Goal: Information Seeking & Learning: Check status

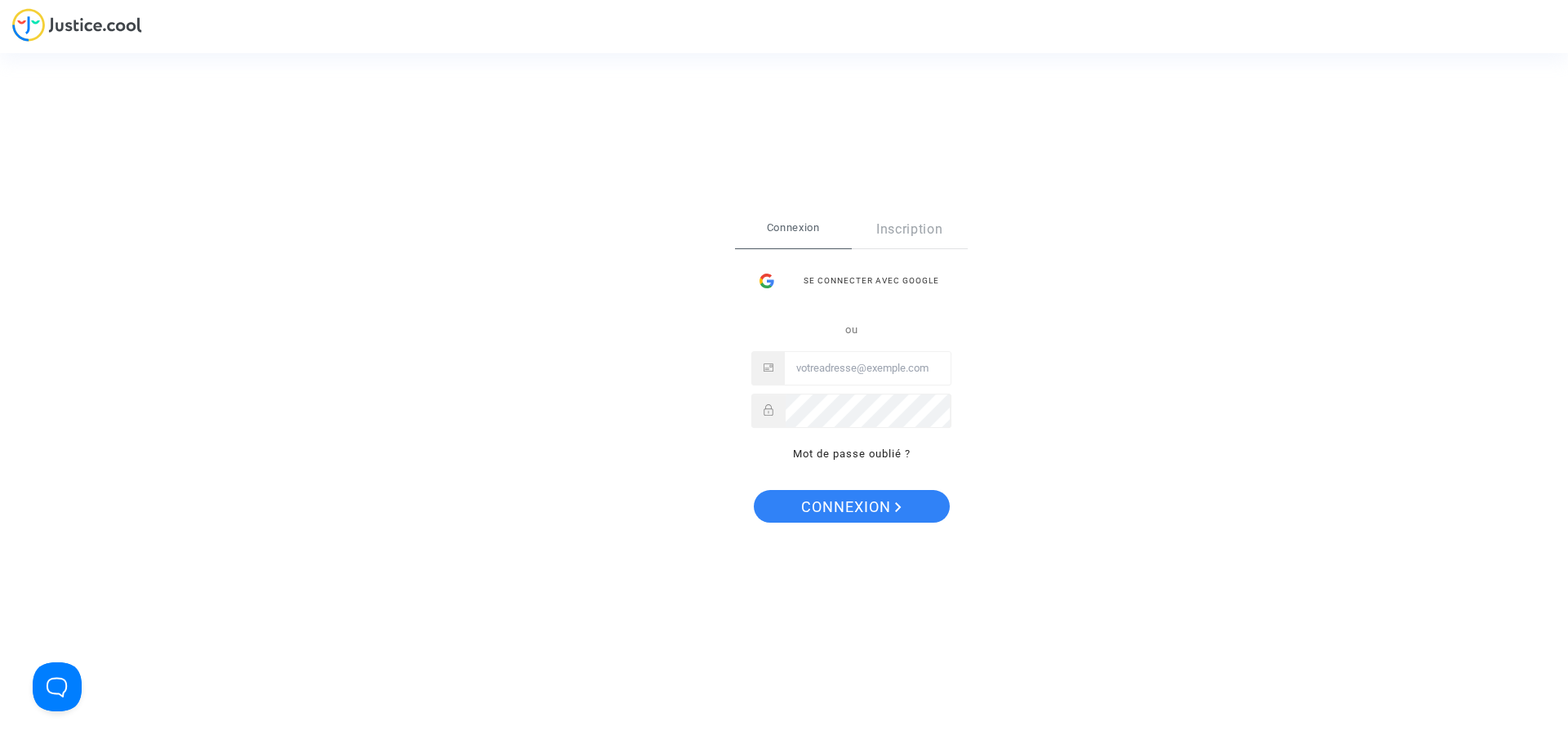
type input "juridique@cozynergy.com"
click at [801, 493] on span "Connexion" at bounding box center [851, 507] width 100 height 34
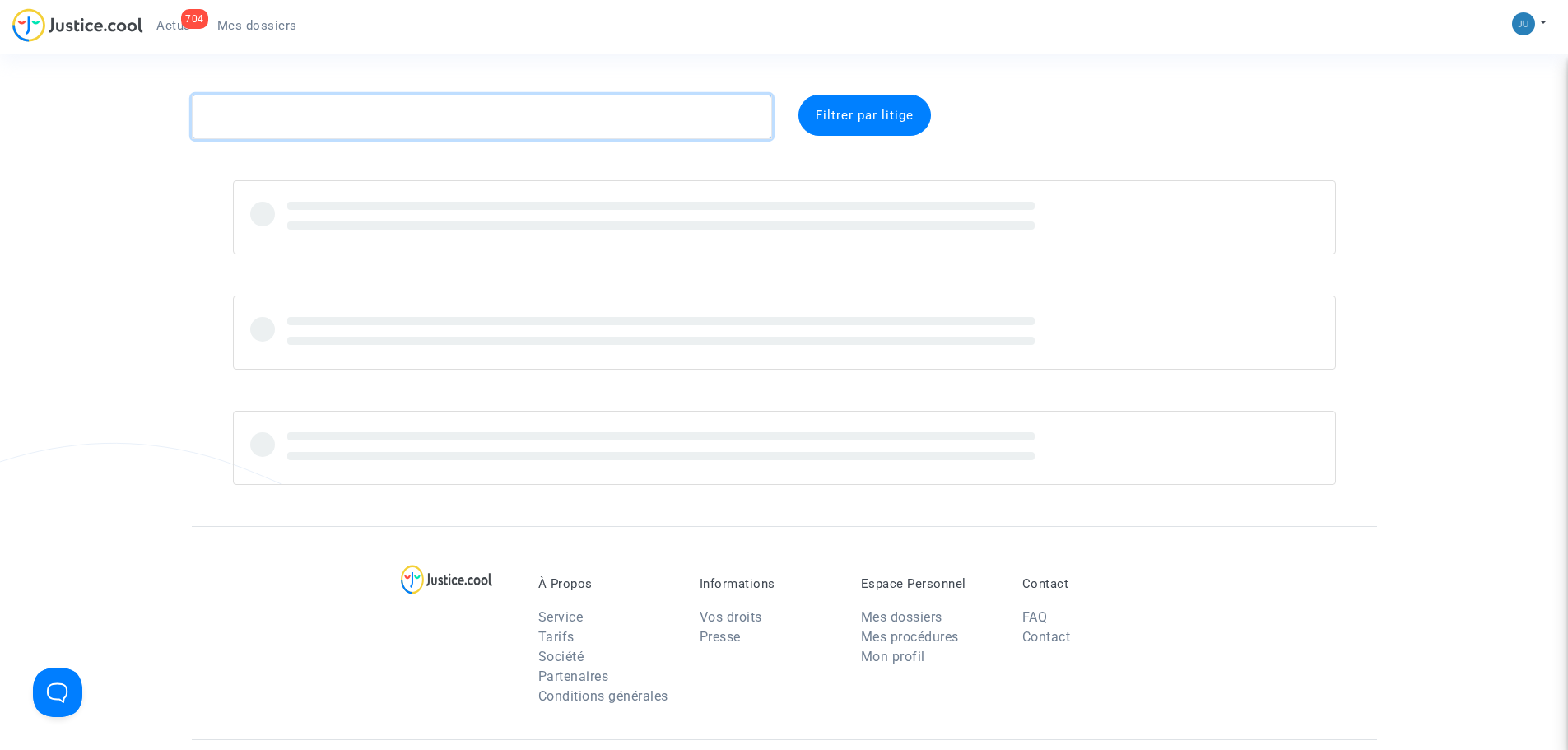
click at [268, 112] on textarea at bounding box center [482, 117] width 580 height 44
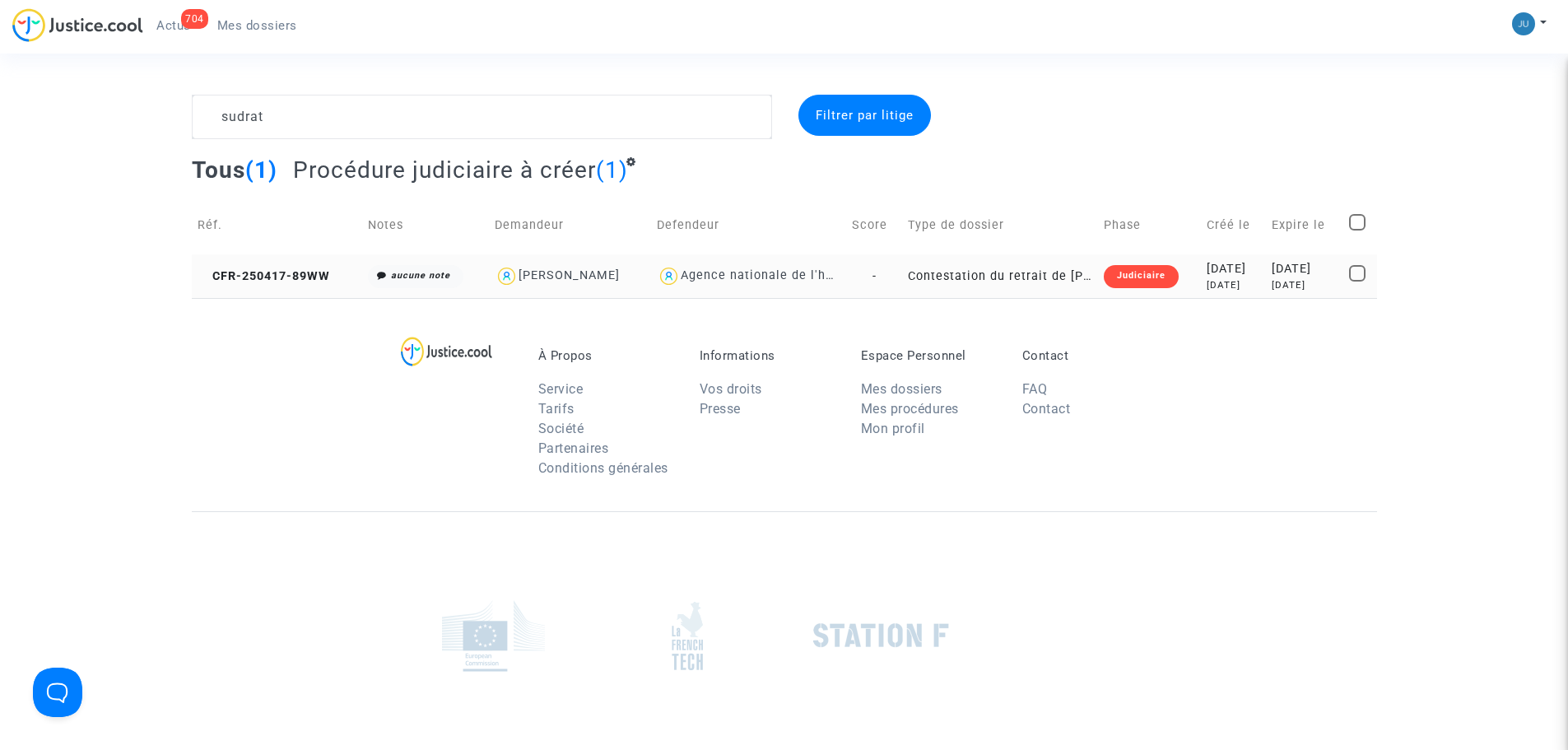
click at [494, 275] on img at bounding box center [506, 276] width 24 height 24
type textarea "sudrat @"[PERSON_NAME] SUDRAT" @"LFC & Pitcher Avocat""
click at [1112, 269] on div "Judiciaire" at bounding box center [1141, 276] width 75 height 23
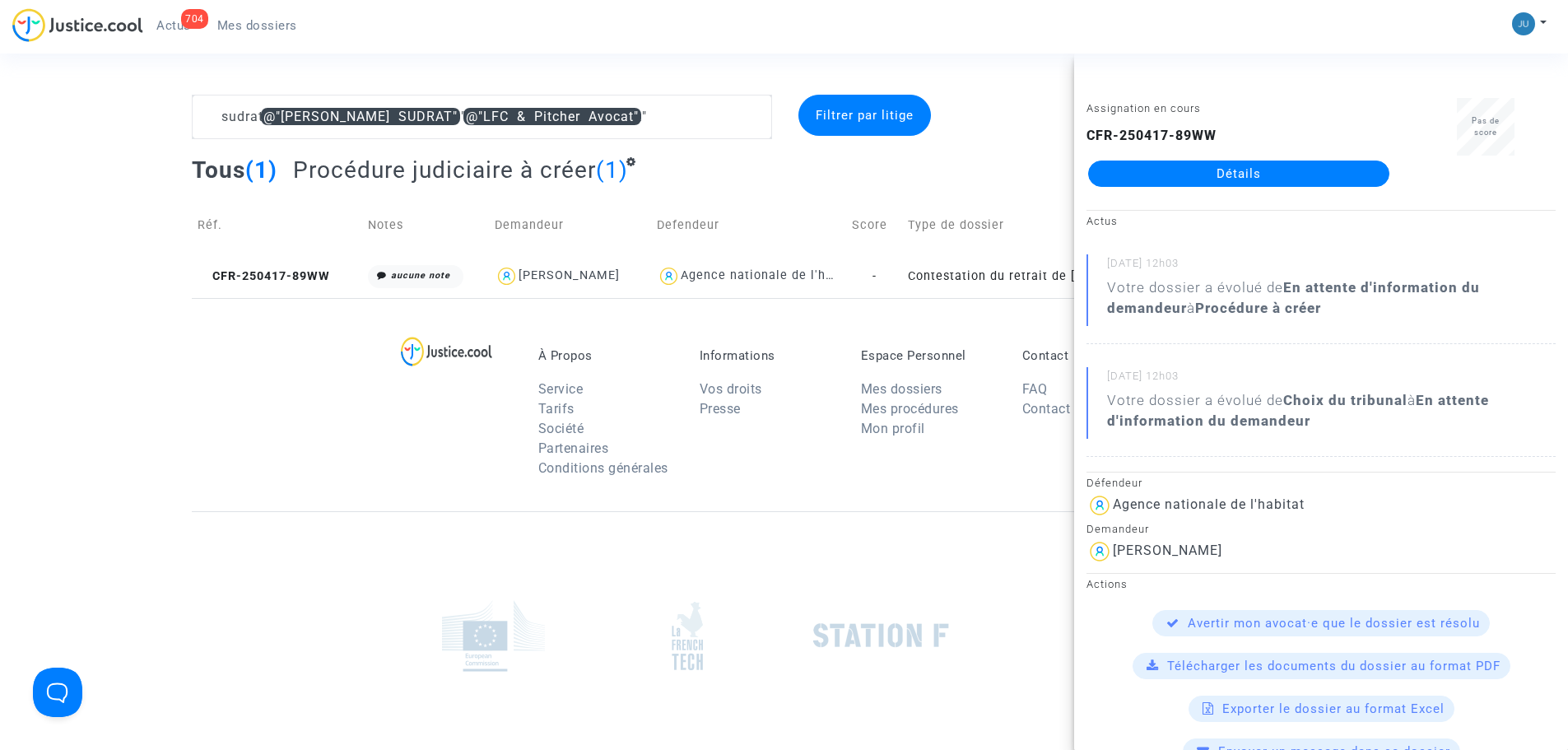
click at [1226, 168] on link "Détails" at bounding box center [1238, 173] width 301 height 26
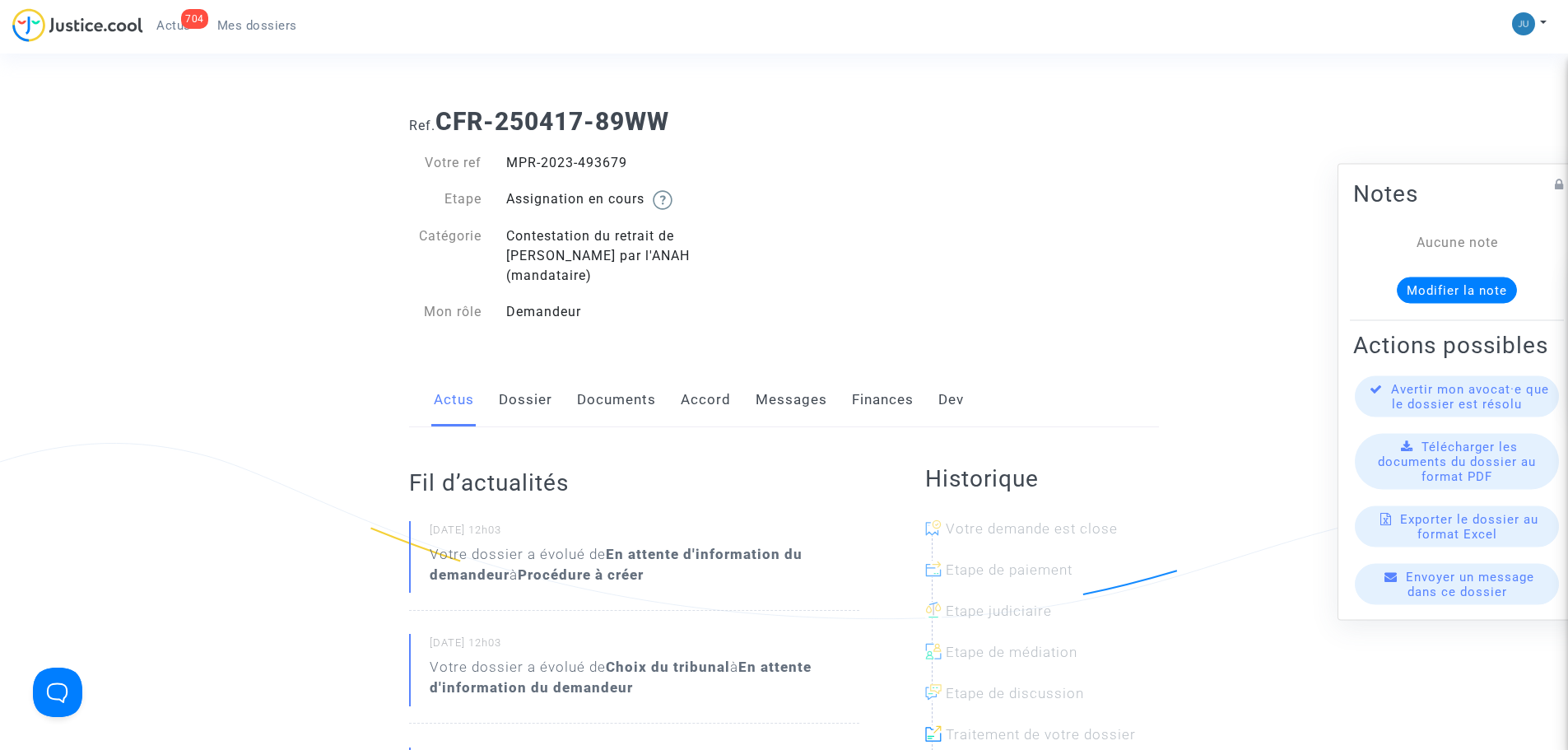
drag, startPoint x: 631, startPoint y: 375, endPoint x: 736, endPoint y: 373, distance: 105.0
click at [633, 375] on link "Documents" at bounding box center [616, 400] width 79 height 55
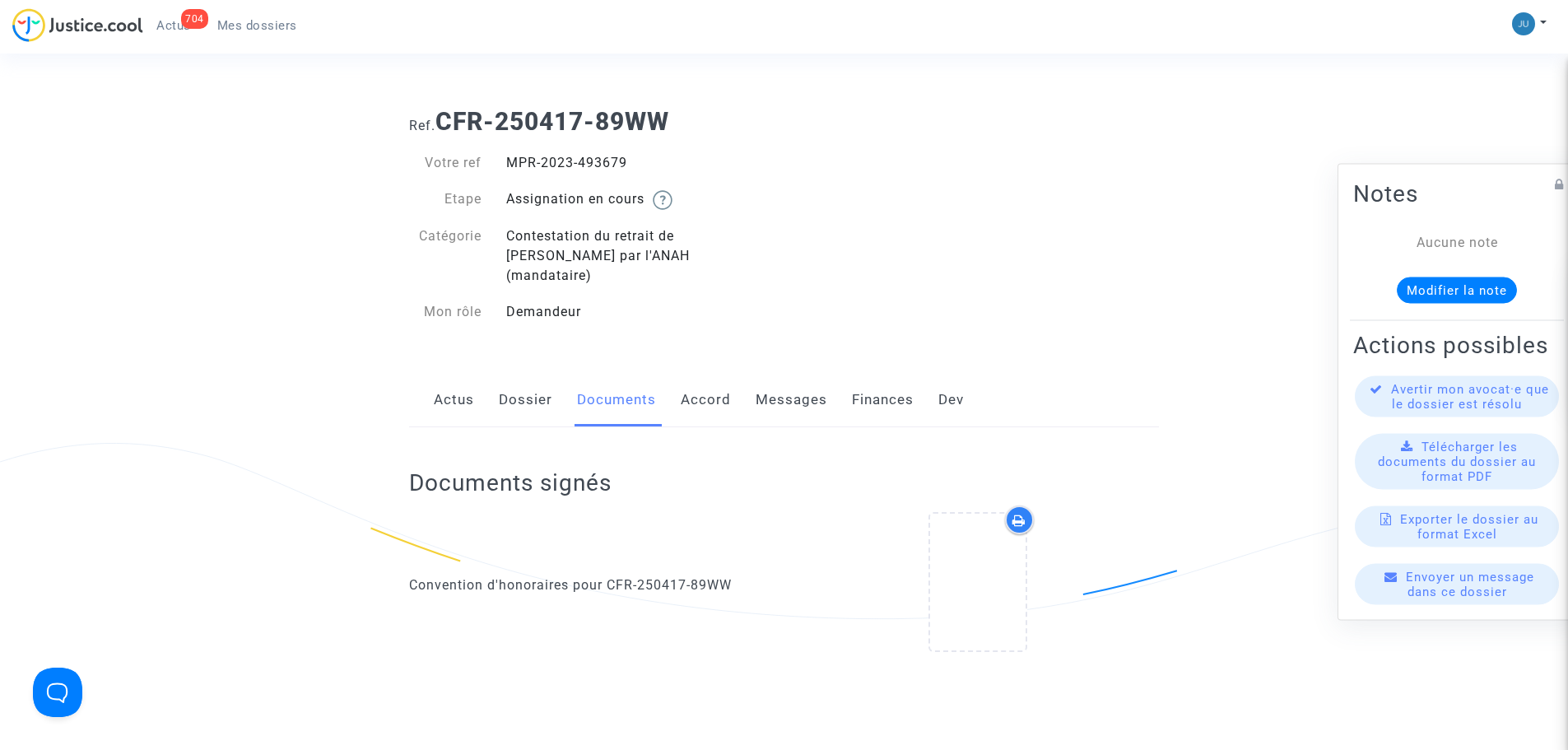
click at [718, 381] on link "Accord" at bounding box center [706, 400] width 50 height 55
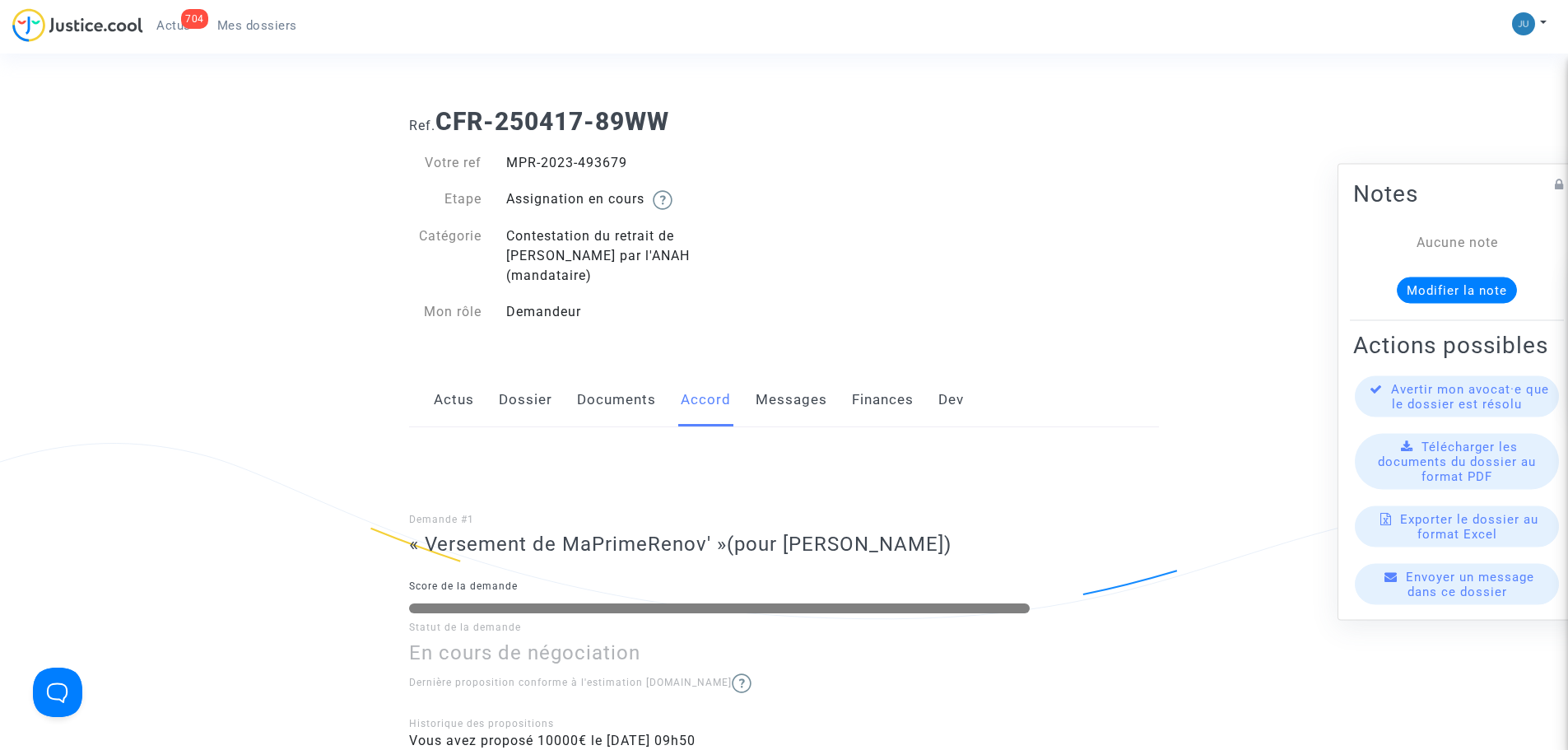
click at [787, 387] on link "Messages" at bounding box center [791, 400] width 71 height 55
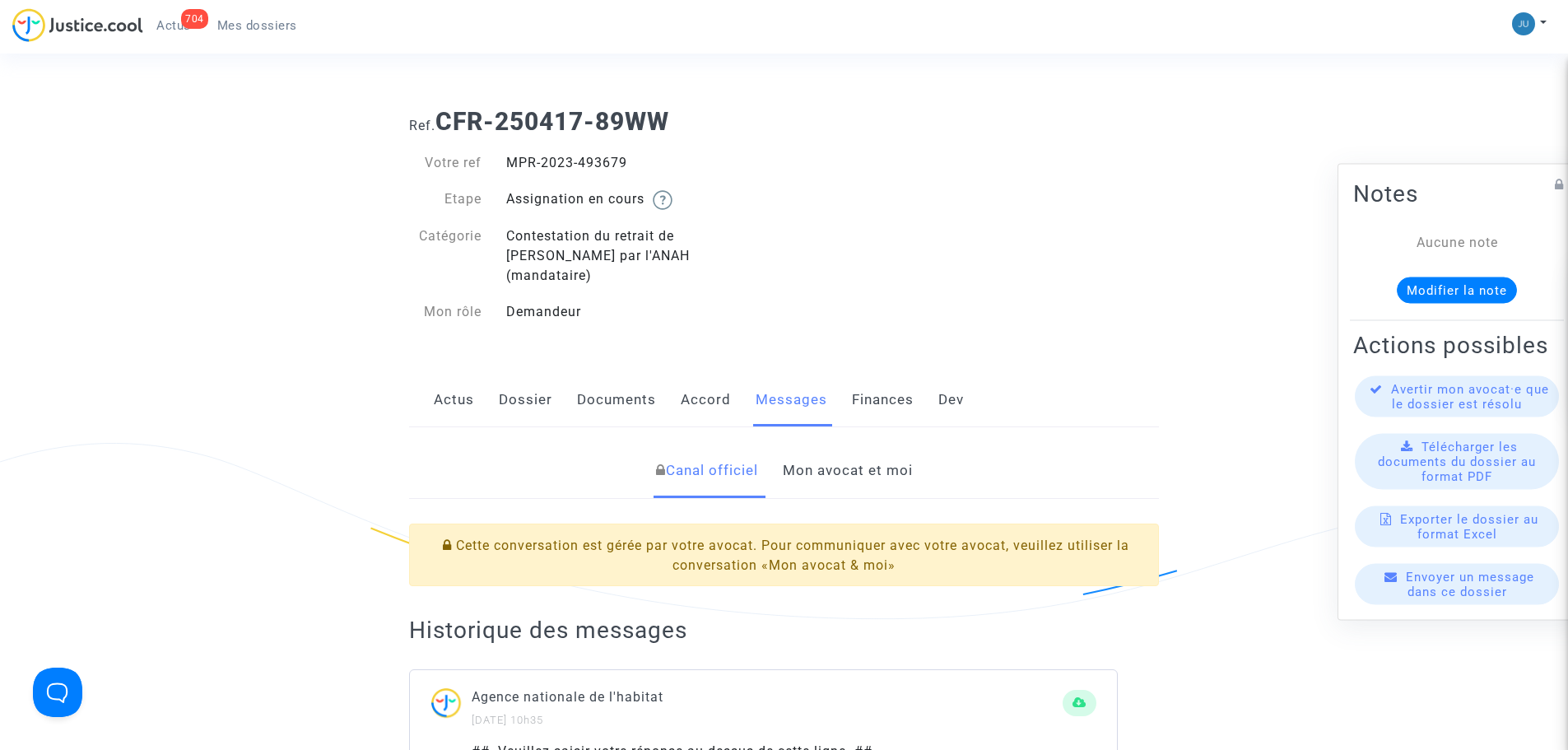
click at [847, 449] on link "Mon avocat et moi" at bounding box center [848, 470] width 130 height 55
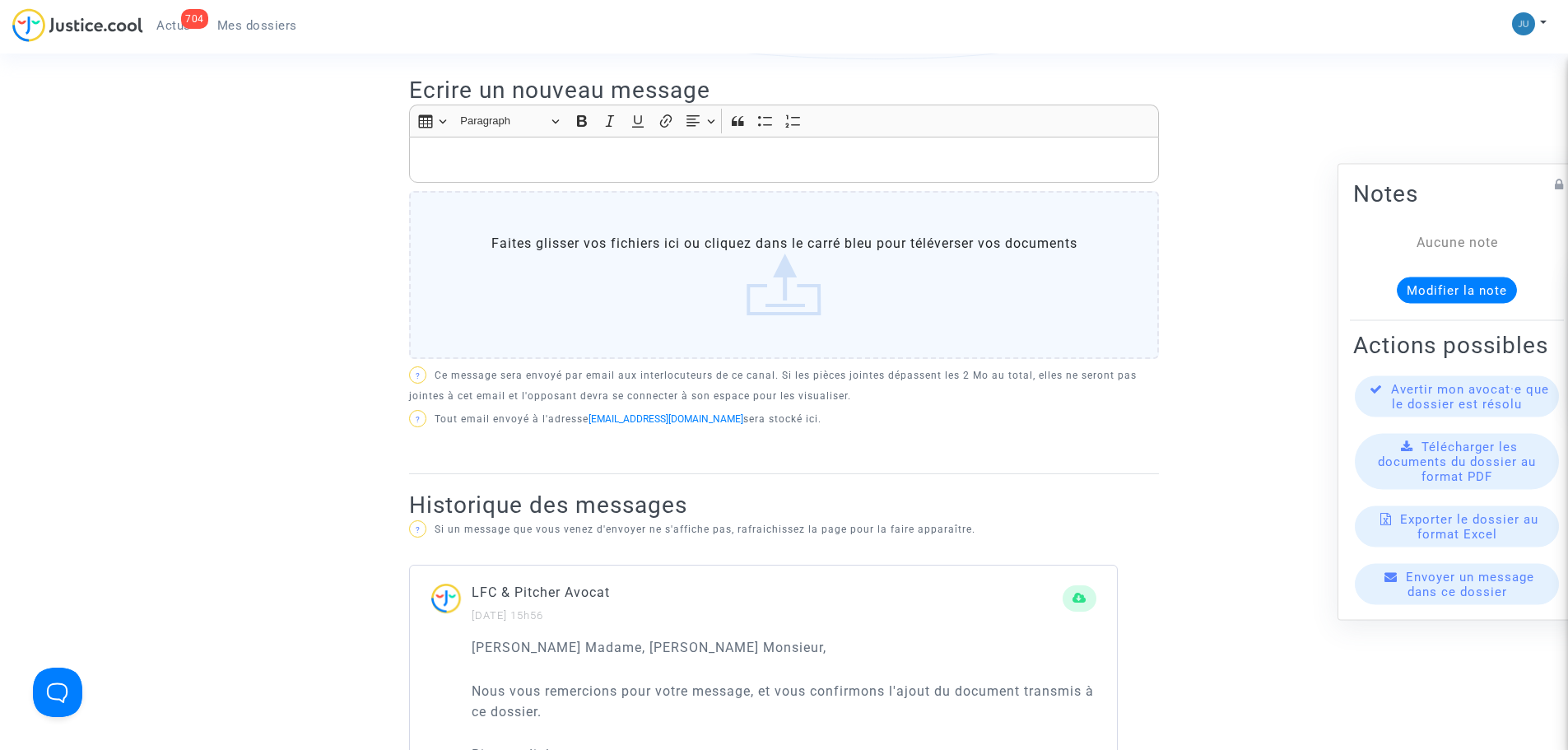
scroll to position [165, 0]
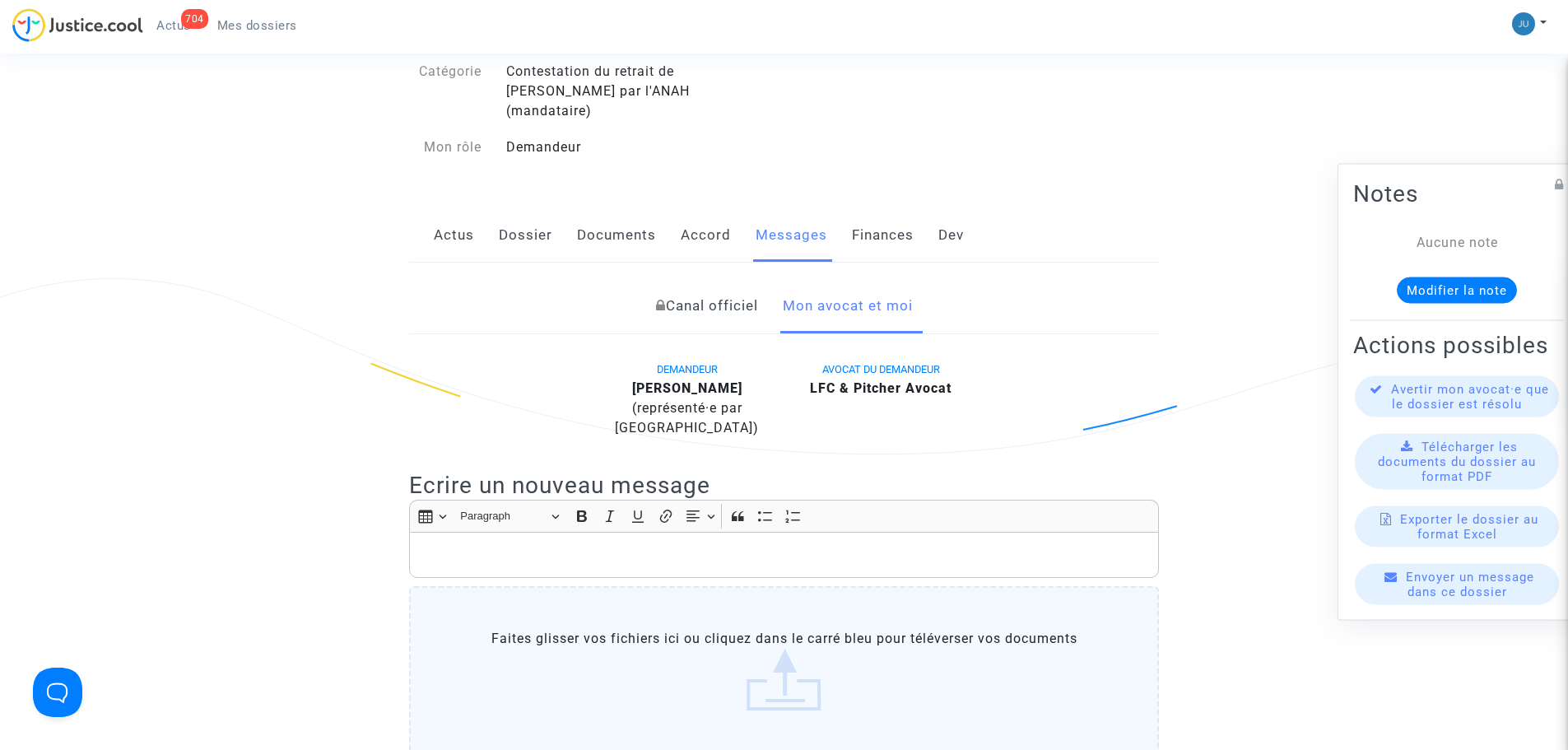
click at [529, 218] on link "Dossier" at bounding box center [526, 235] width 54 height 55
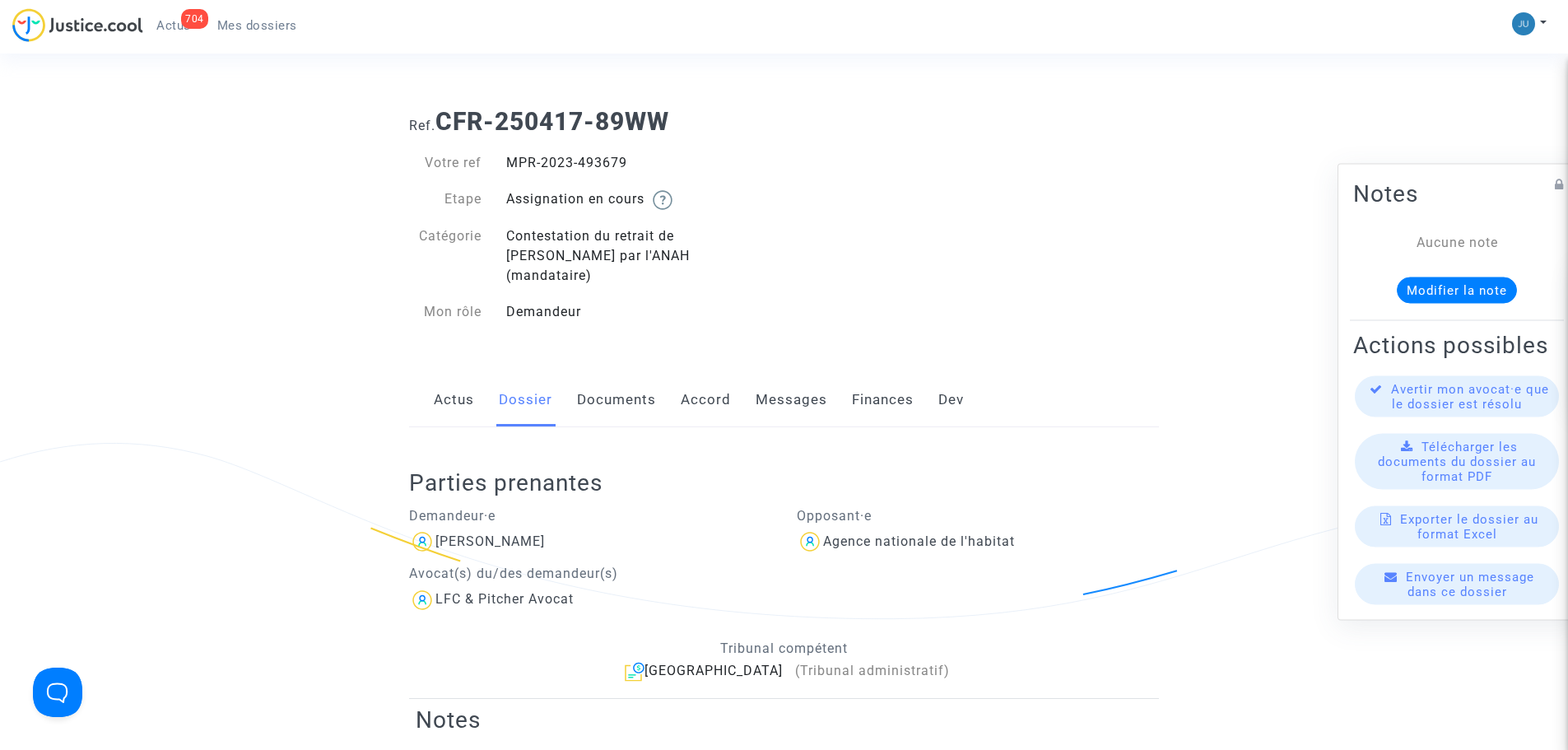
click at [645, 387] on link "Documents" at bounding box center [616, 400] width 79 height 55
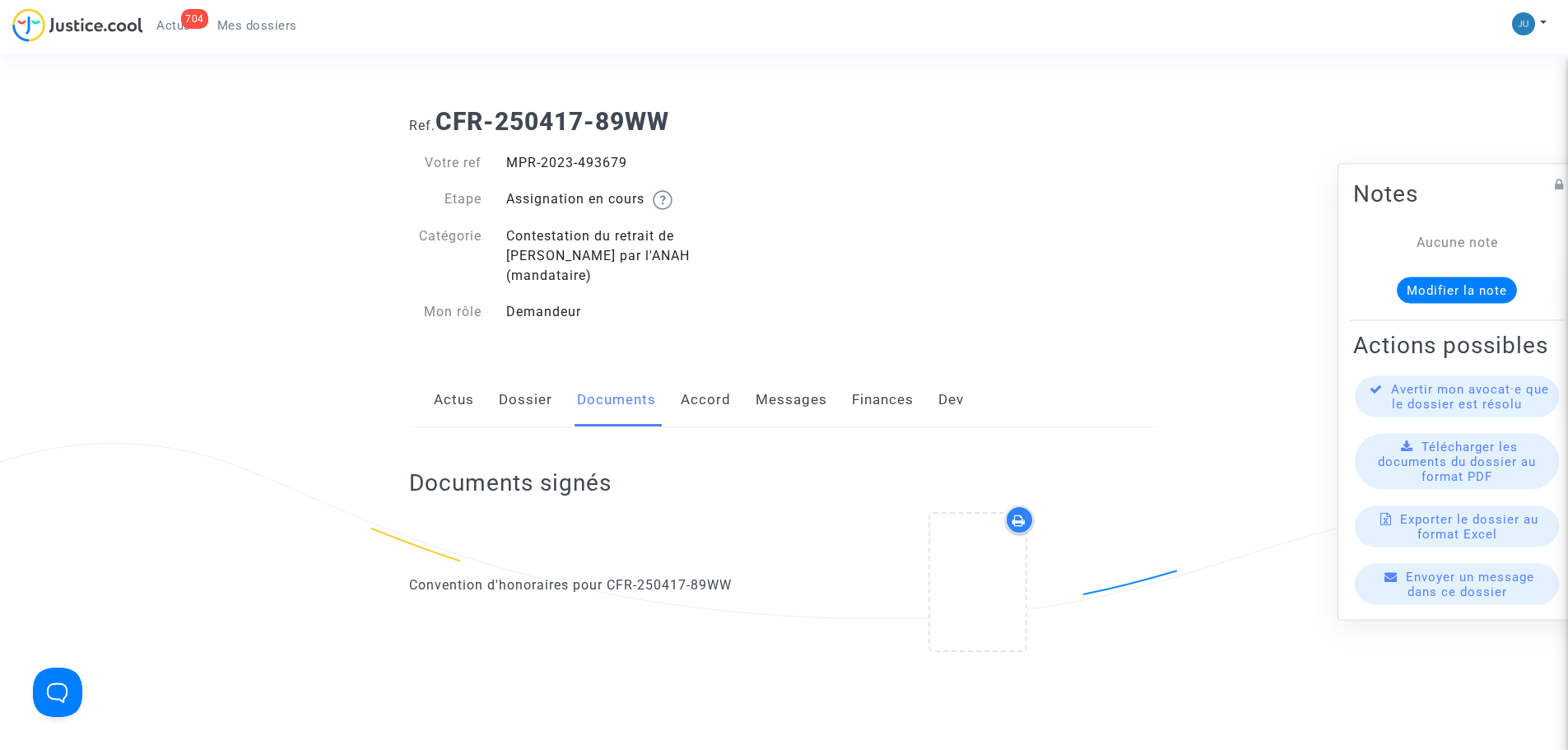
scroll to position [247, 0]
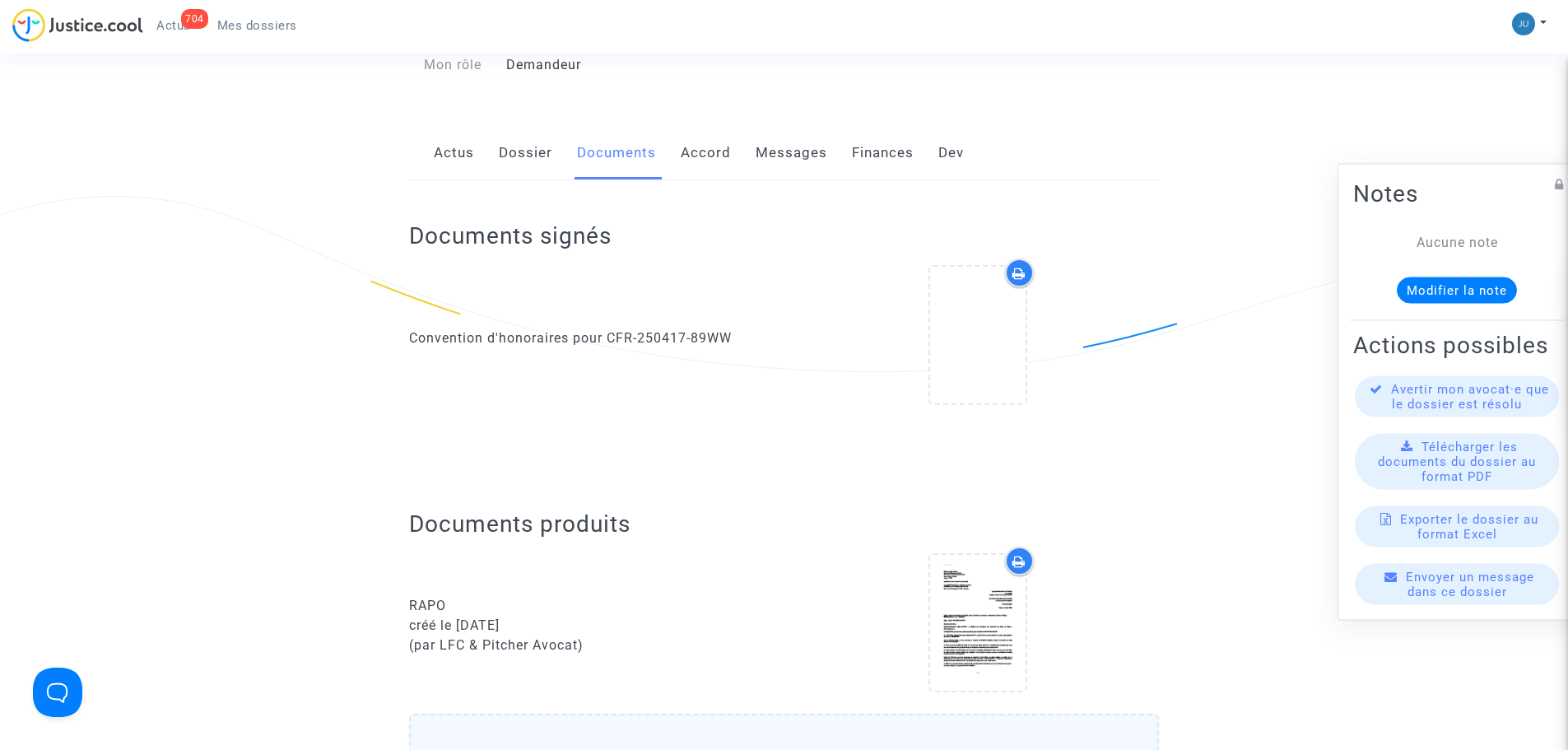
drag, startPoint x: 463, startPoint y: 604, endPoint x: 580, endPoint y: 604, distance: 117.0
click at [580, 616] on div "créé le [DATE]" at bounding box center [590, 625] width 363 height 19
click at [649, 596] on div "RAPO" at bounding box center [590, 605] width 363 height 19
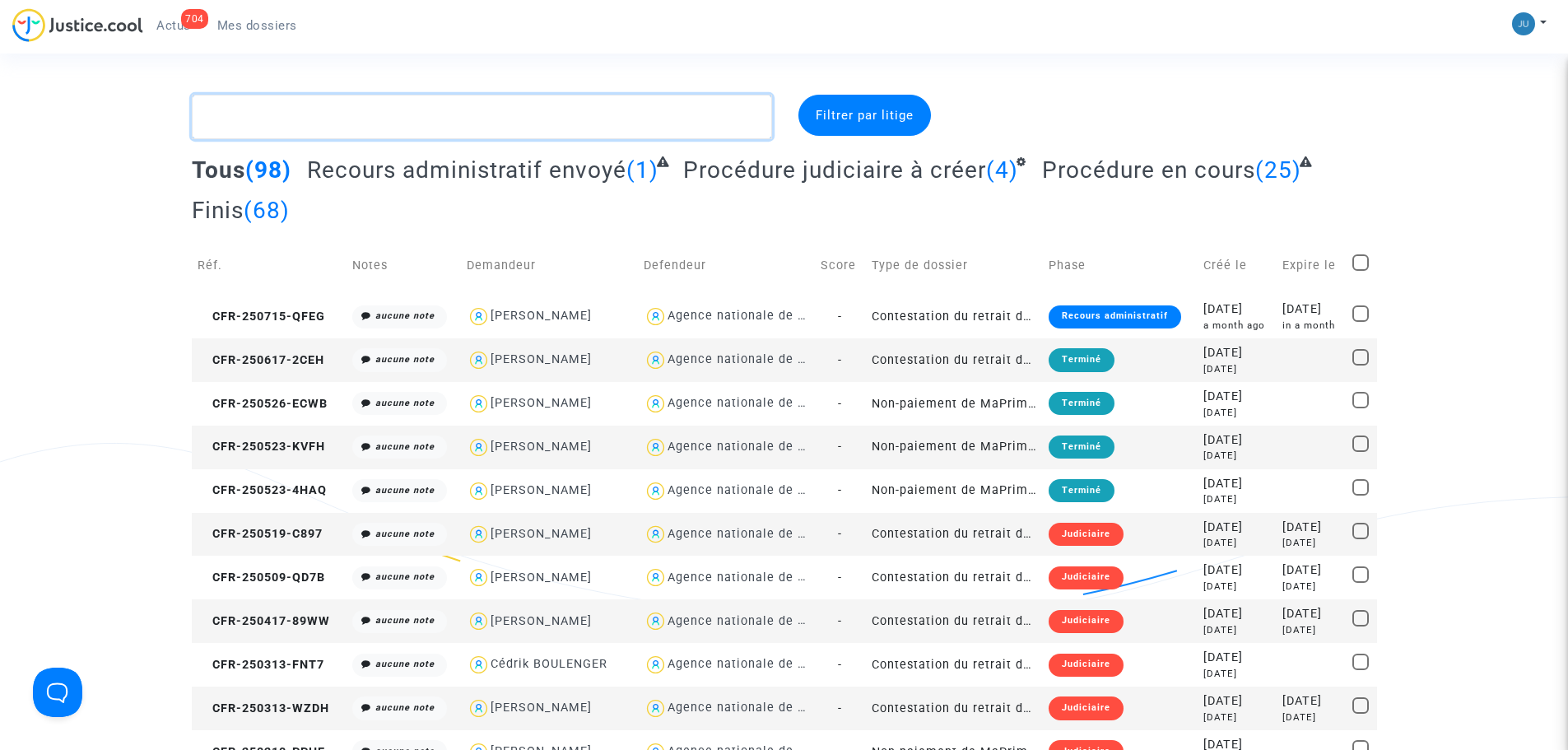
click at [260, 121] on textarea at bounding box center [482, 117] width 580 height 44
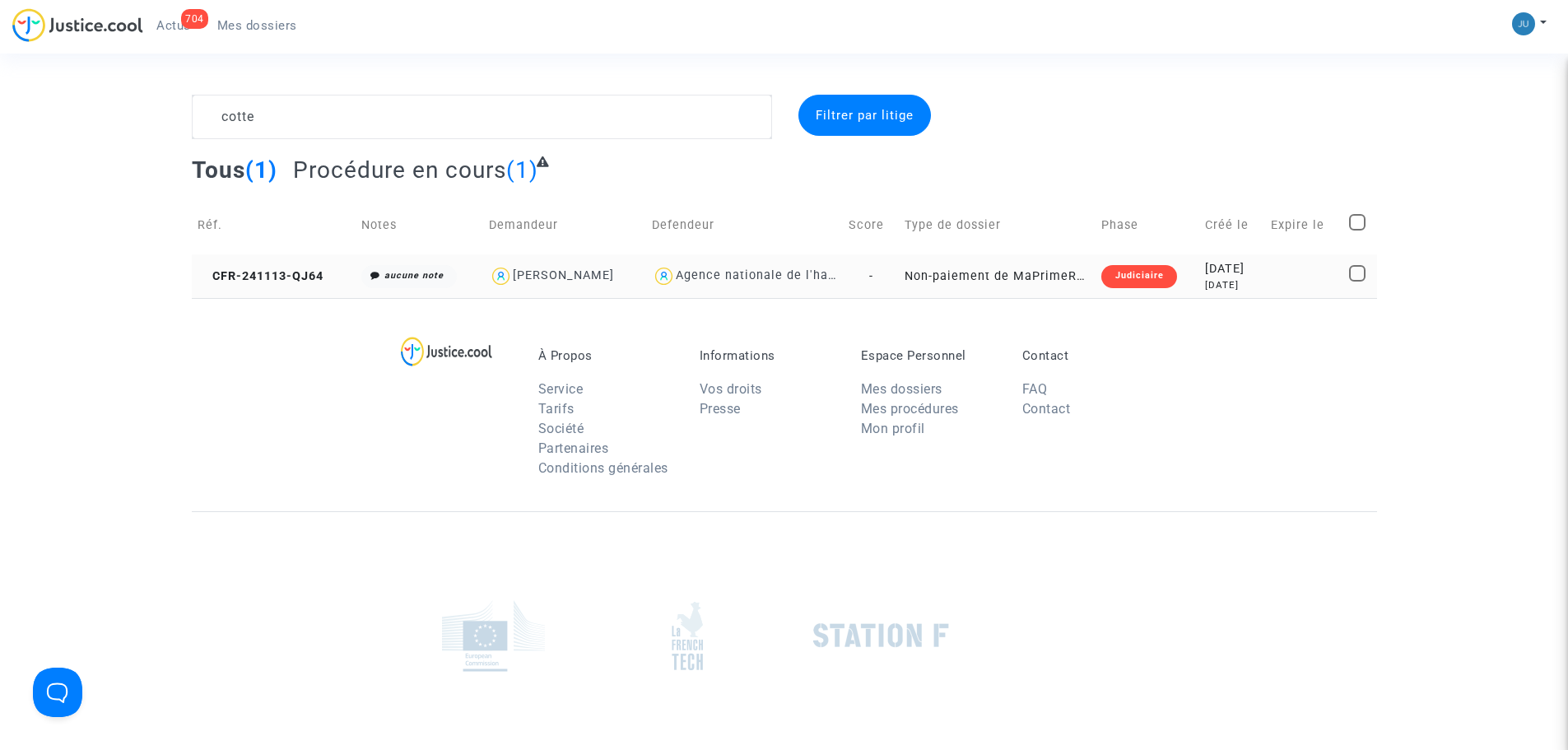
click at [606, 265] on div "Pierre COTTE" at bounding box center [564, 276] width 151 height 24
type textarea "cotte @"Pierre COTTE" @"LFC & Pitcher Avocat""
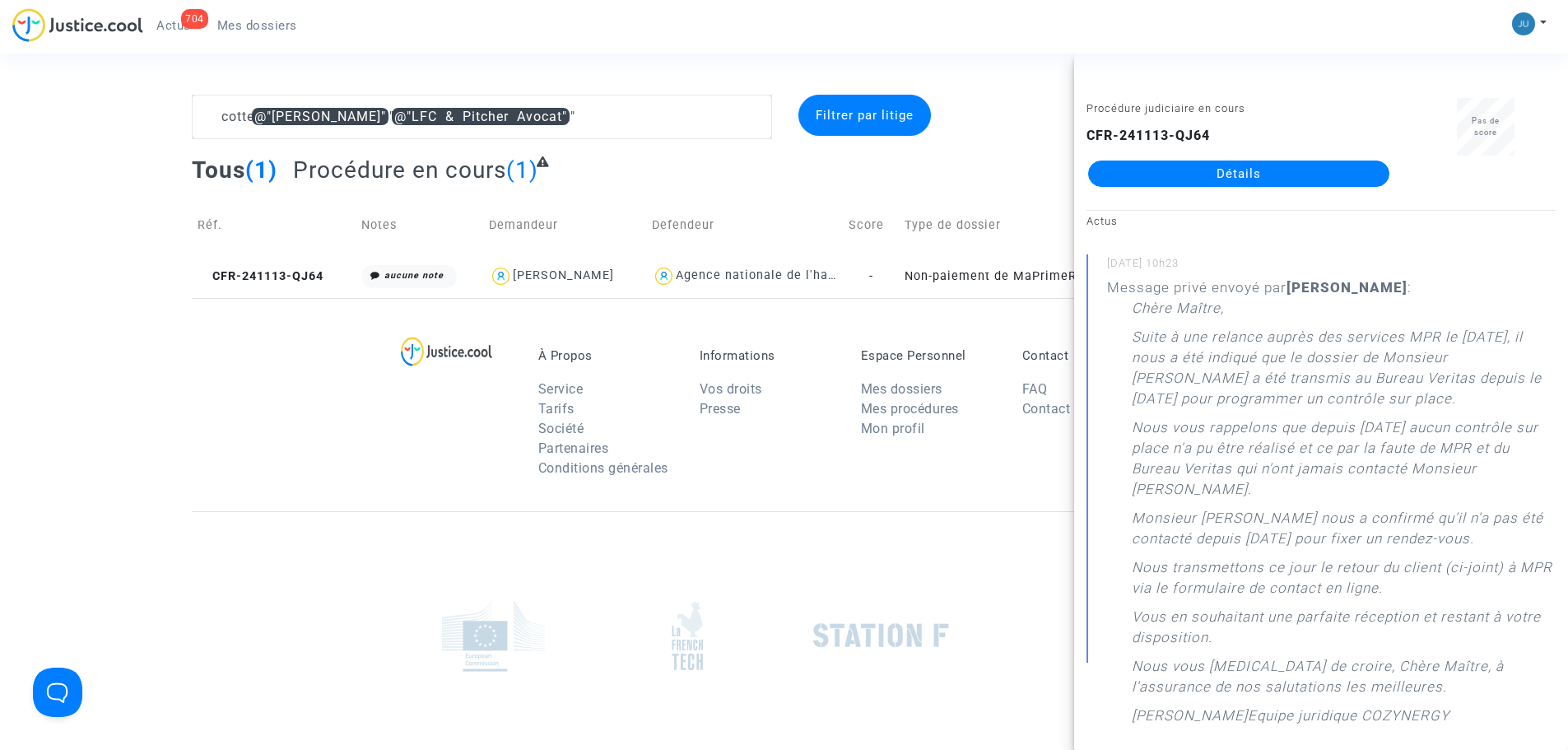
click at [1263, 172] on link "Détails" at bounding box center [1238, 173] width 301 height 26
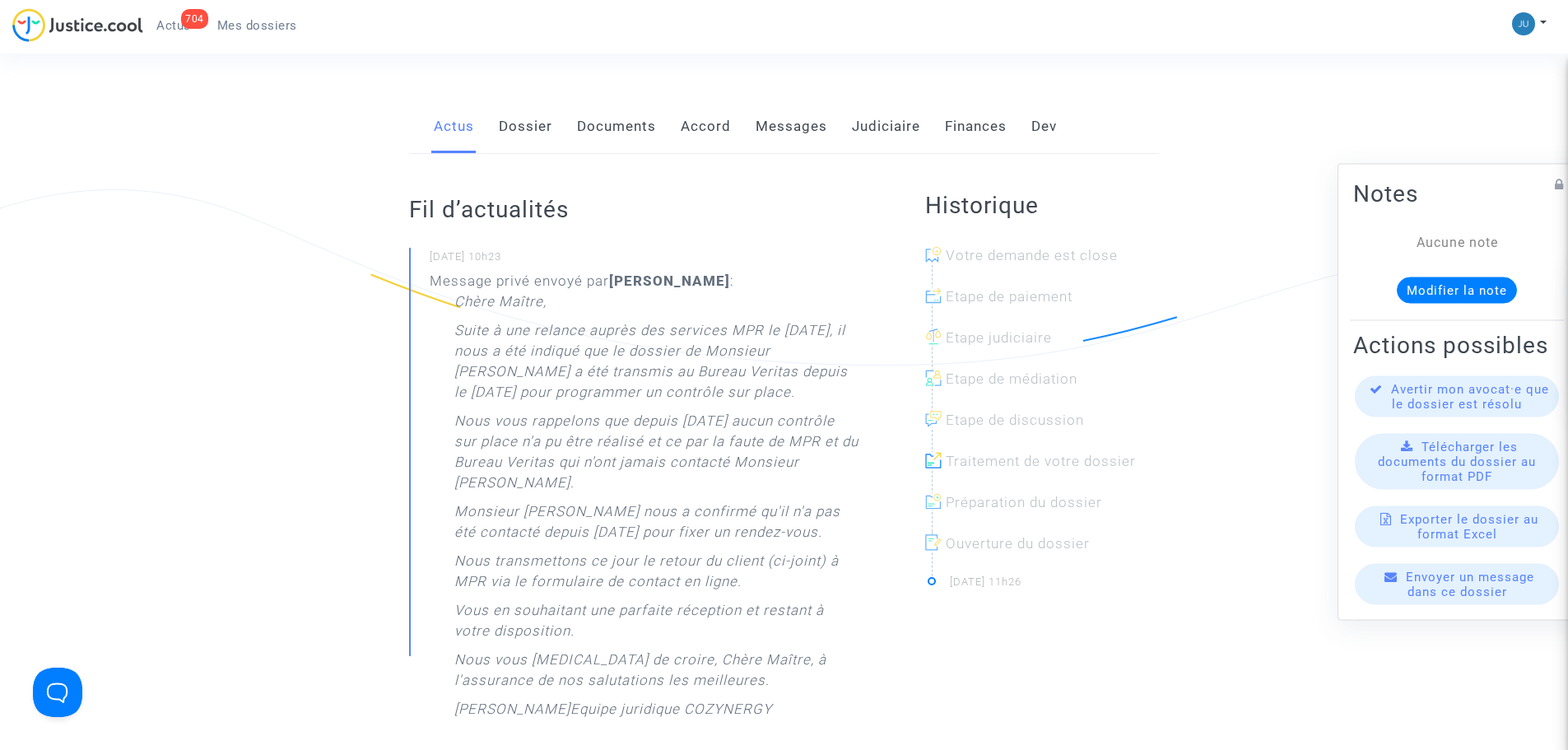
scroll to position [247, 0]
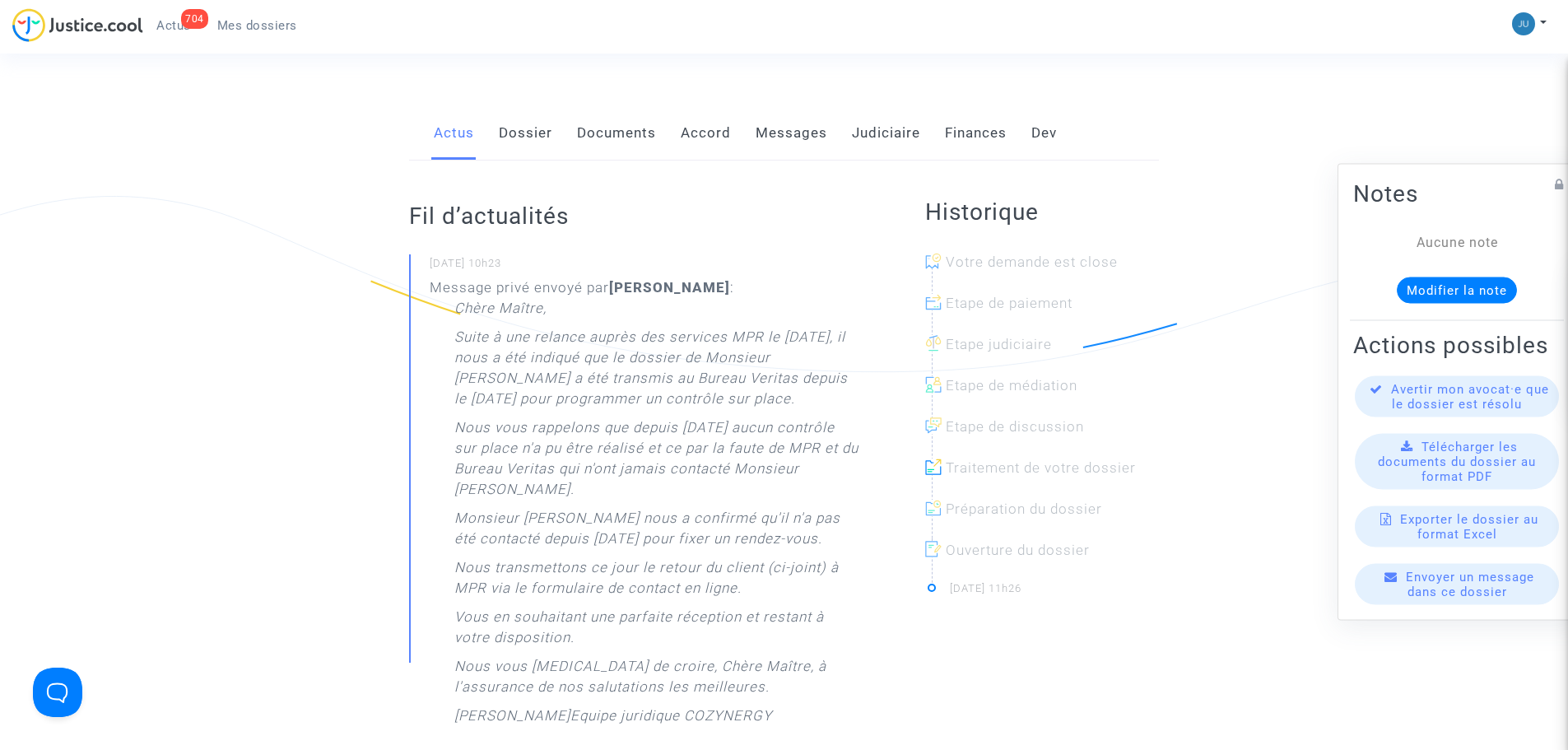
click at [543, 117] on link "Dossier" at bounding box center [526, 133] width 54 height 55
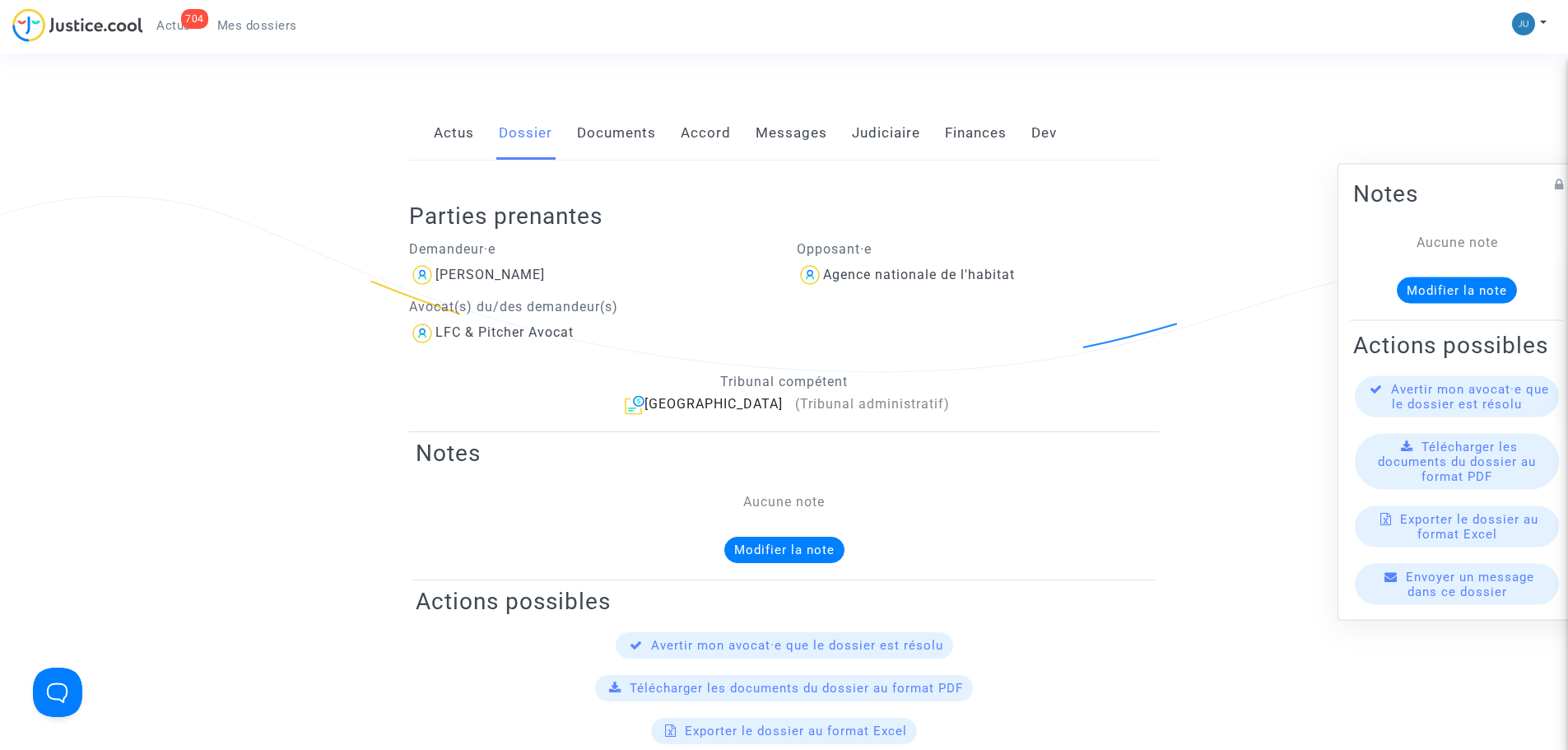
click at [602, 128] on link "Documents" at bounding box center [616, 133] width 79 height 55
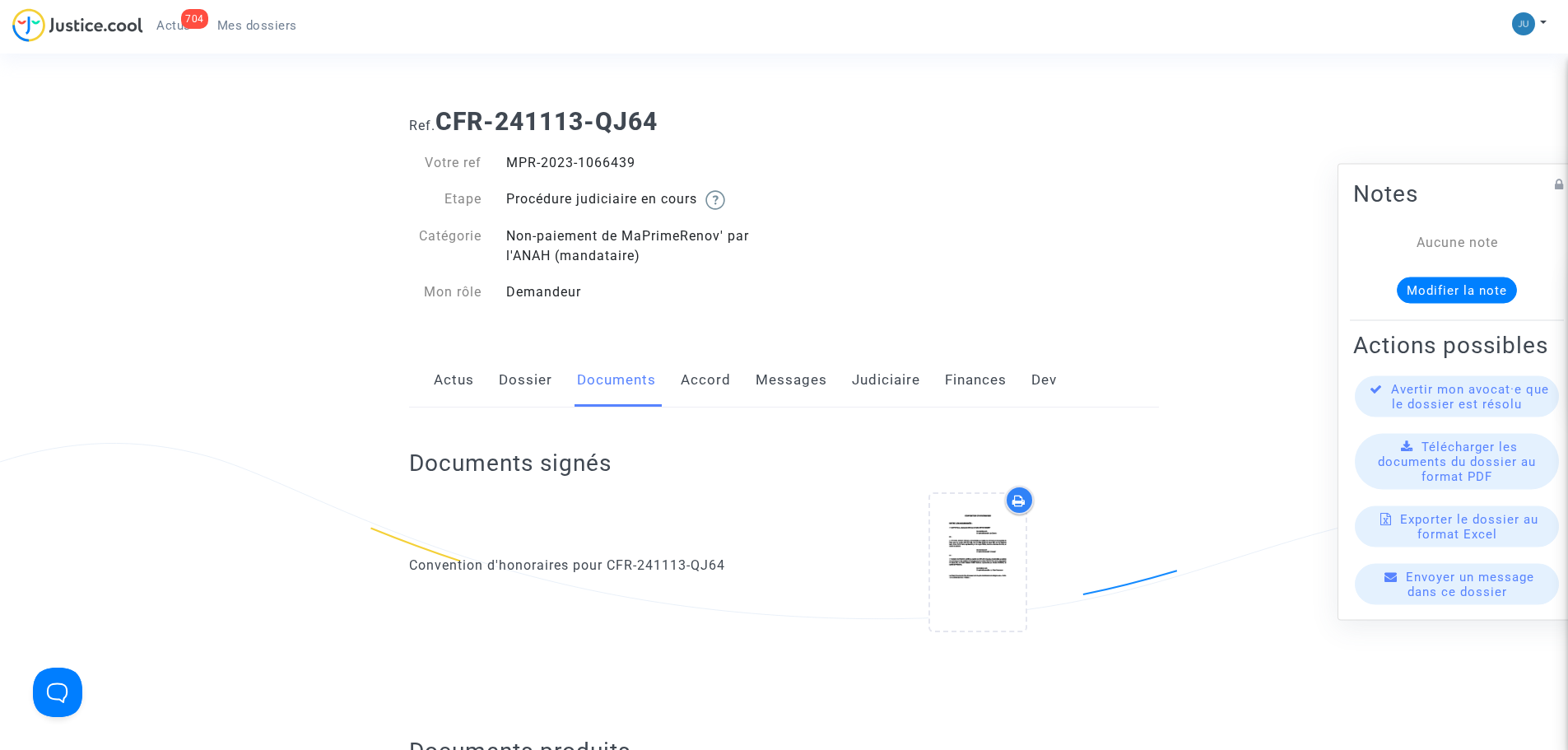
click at [692, 379] on link "Accord" at bounding box center [706, 380] width 50 height 55
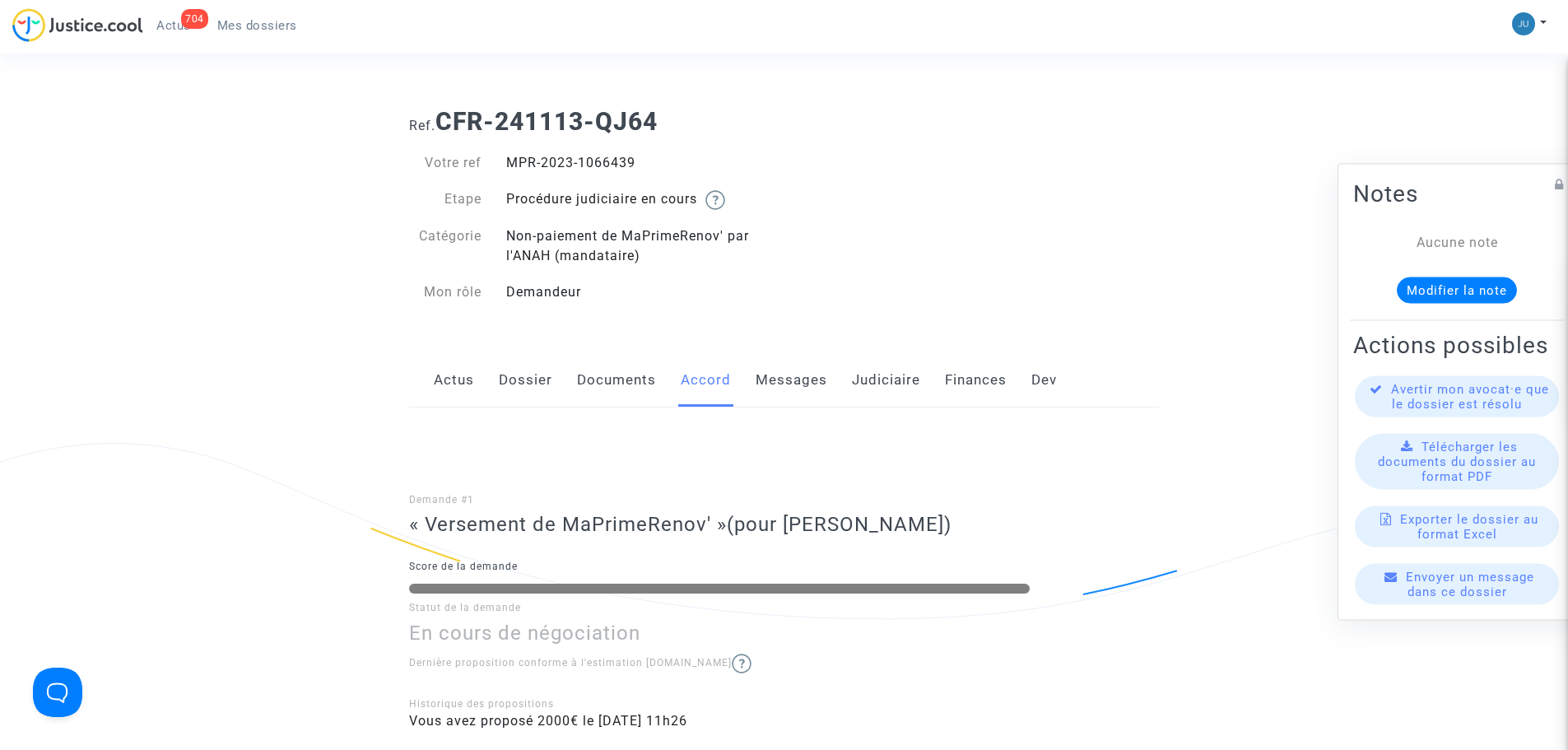
click at [459, 384] on link "Actus" at bounding box center [453, 380] width 40 height 55
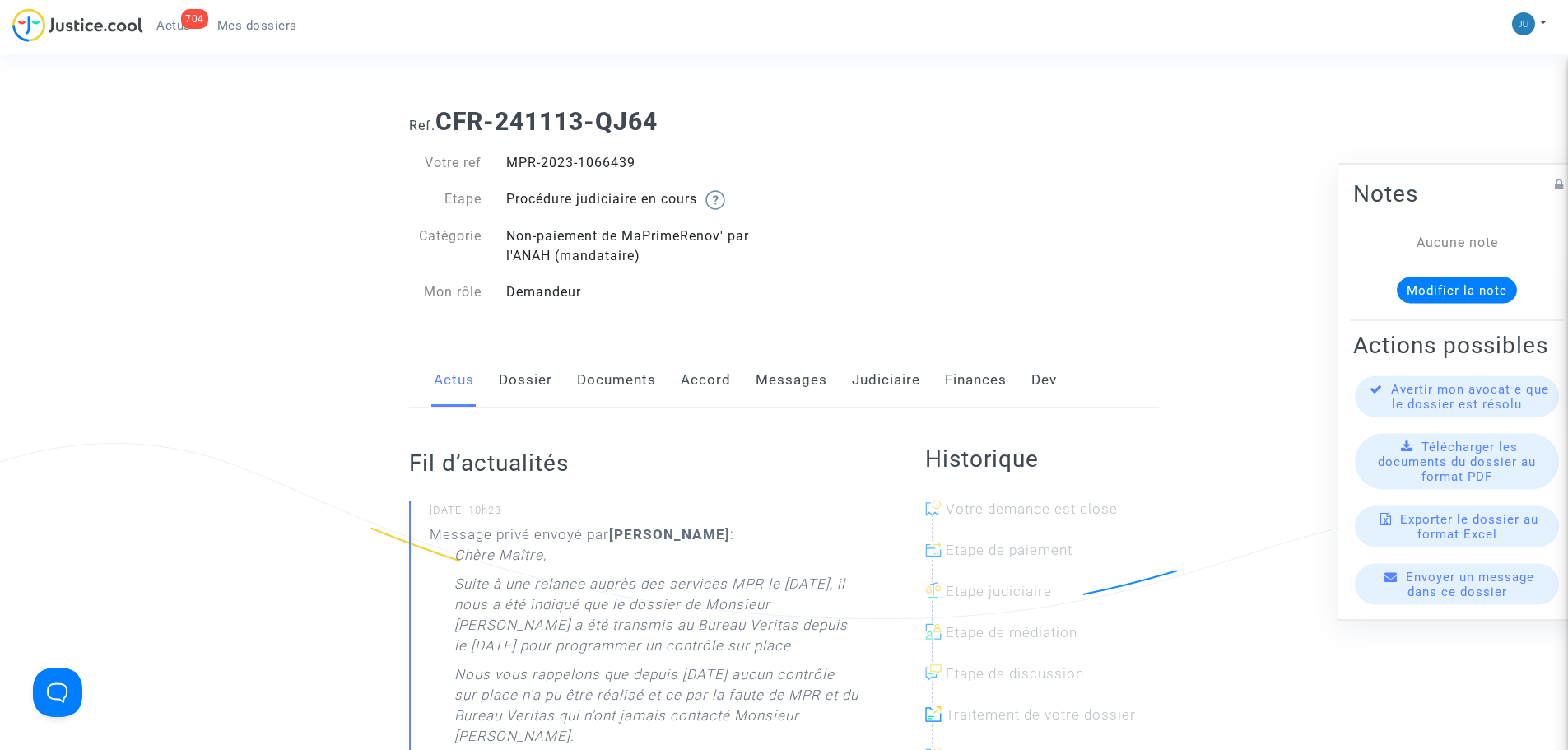
click at [602, 382] on link "Documents" at bounding box center [616, 380] width 79 height 55
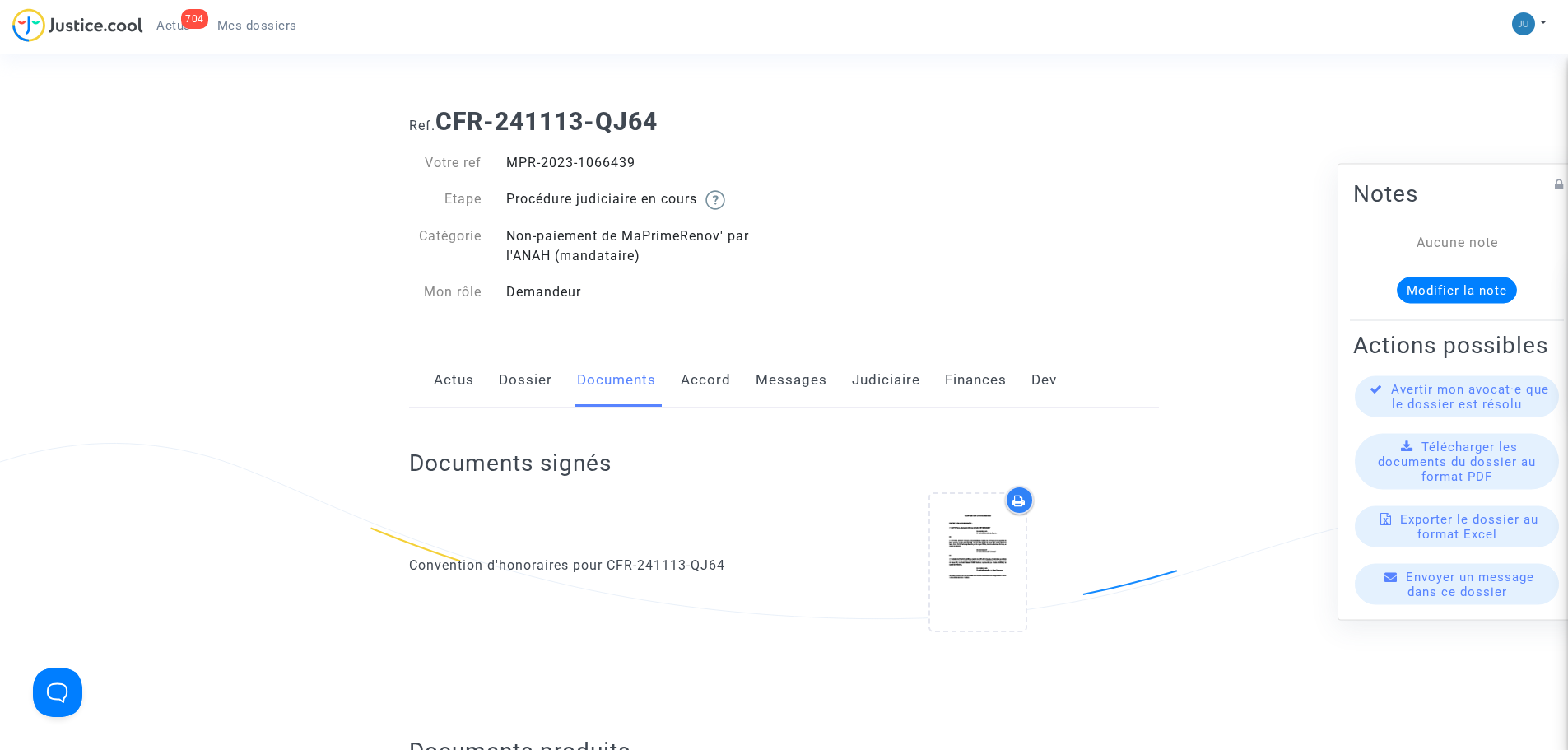
click at [516, 382] on link "Dossier" at bounding box center [526, 380] width 54 height 55
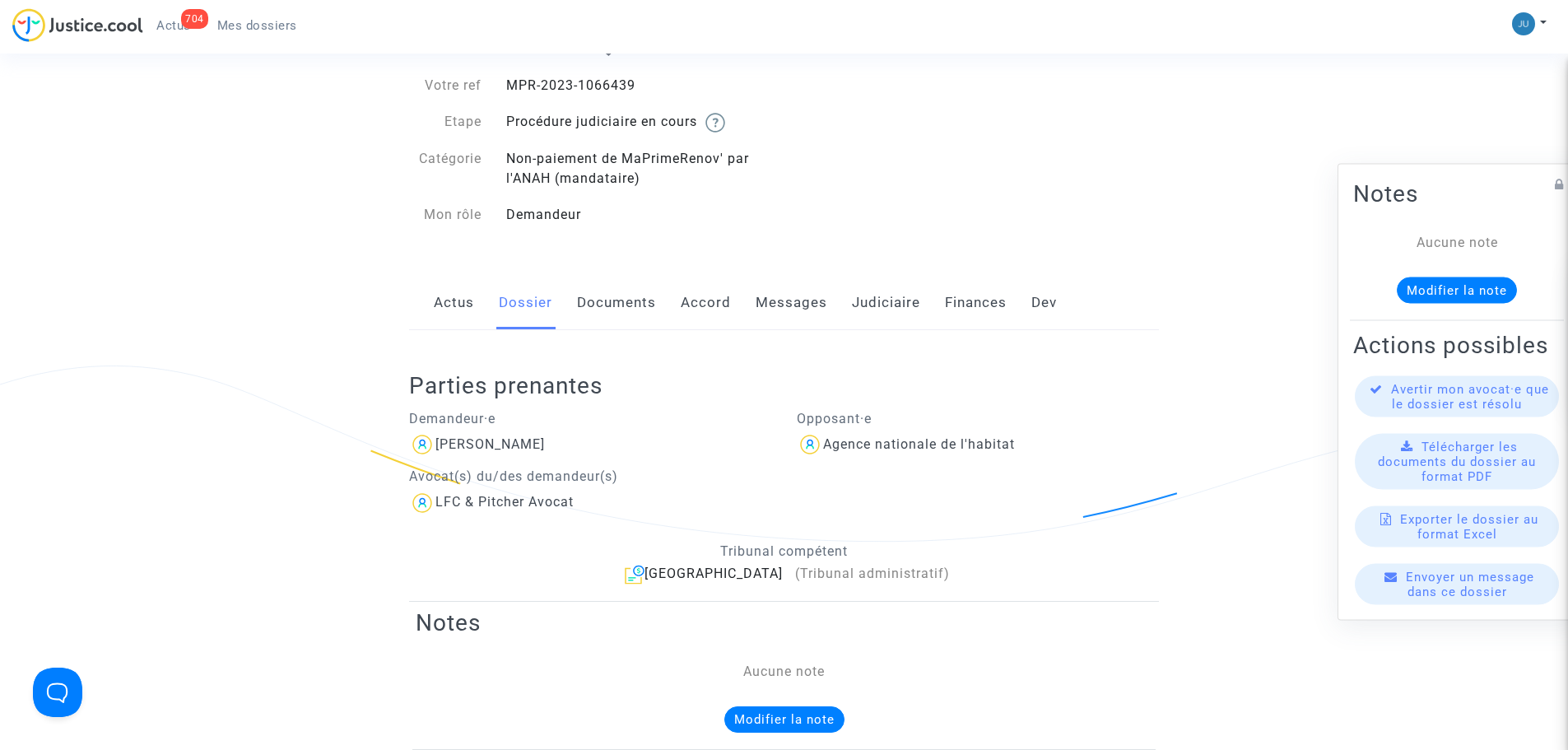
scroll to position [165, 0]
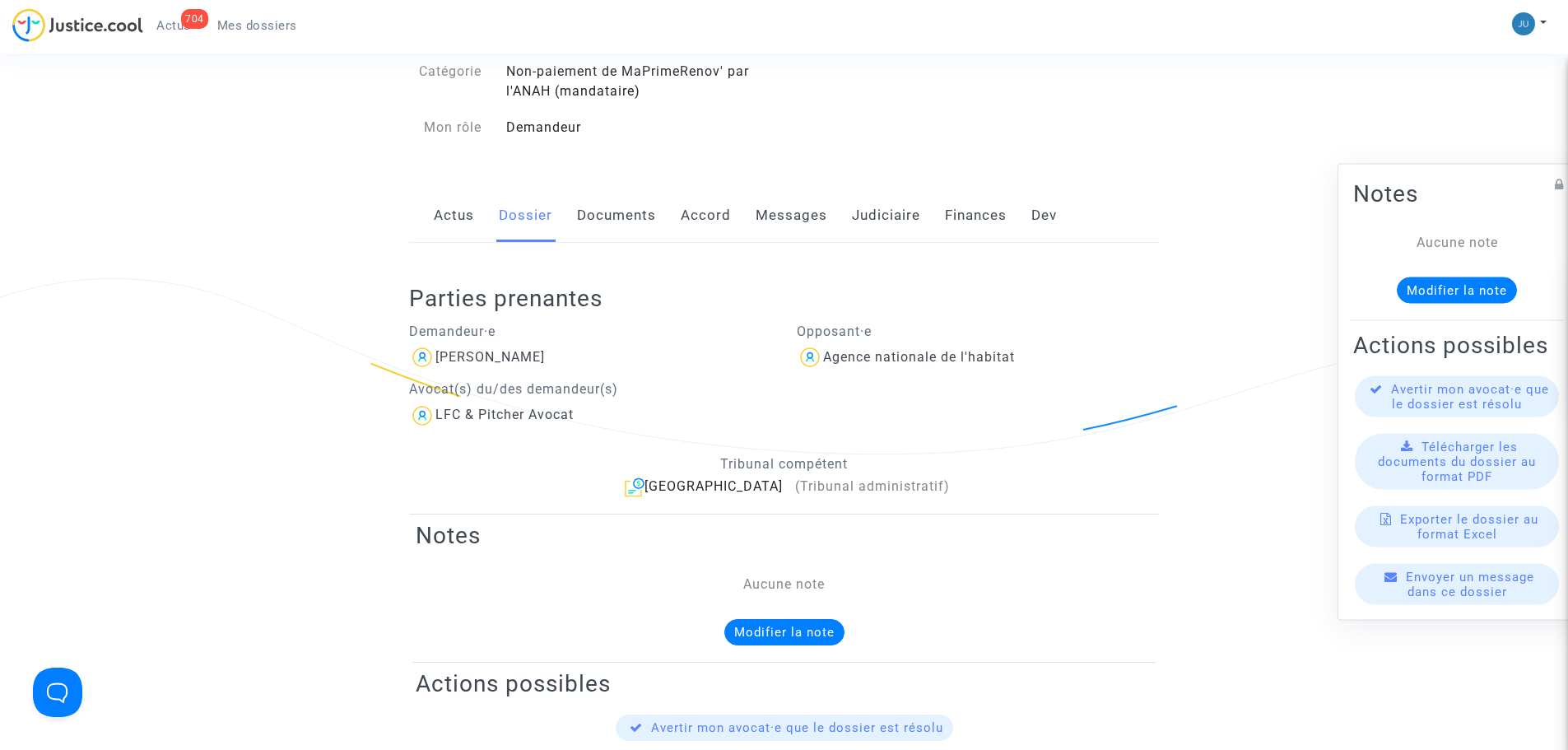
click at [794, 222] on link "Messages" at bounding box center [791, 215] width 71 height 55
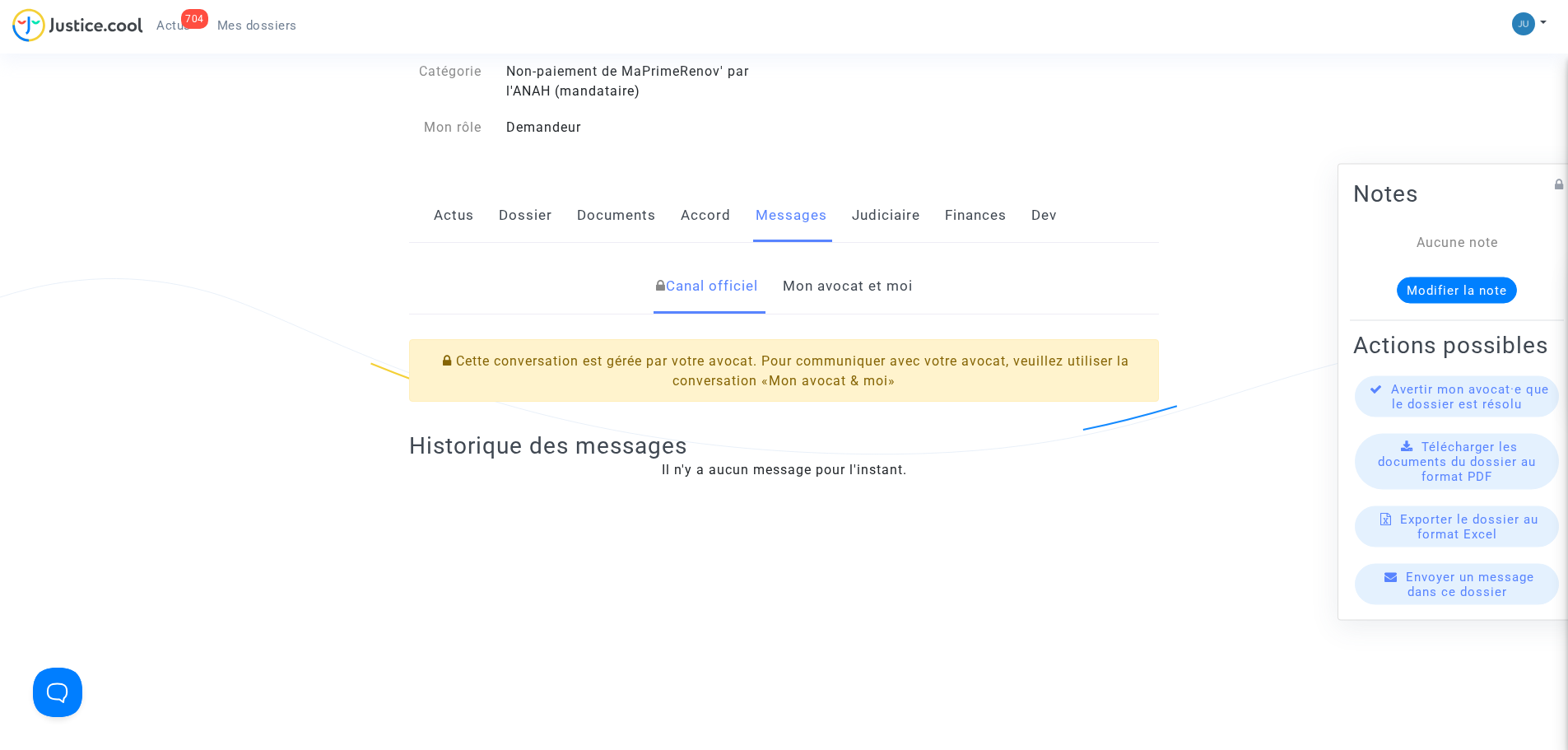
click at [814, 288] on link "Mon avocat et moi" at bounding box center [848, 286] width 130 height 55
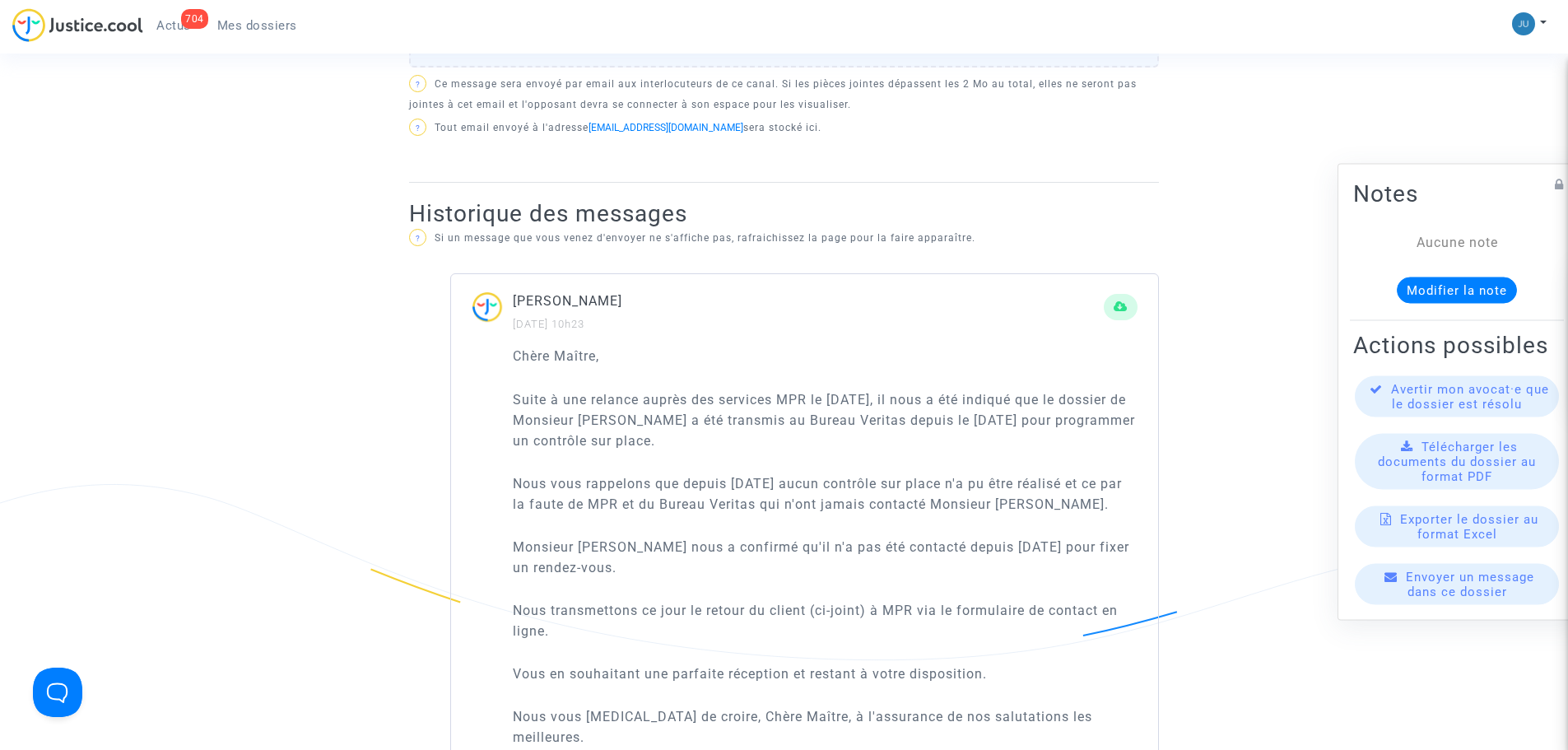
scroll to position [905, 0]
